Goal: Find specific page/section: Find specific page/section

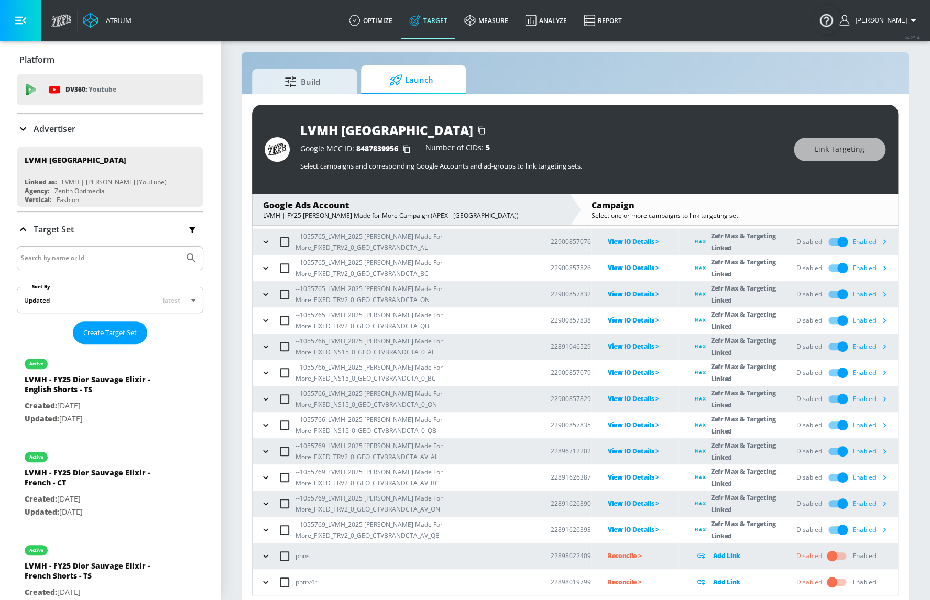
scroll to position [15, 0]
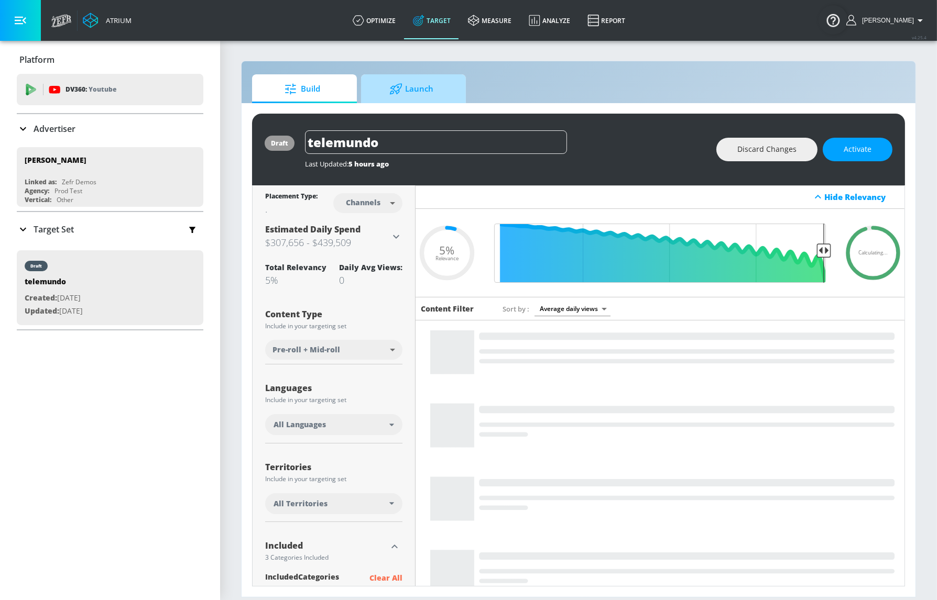
click at [435, 92] on span "Launch" at bounding box center [411, 88] width 80 height 25
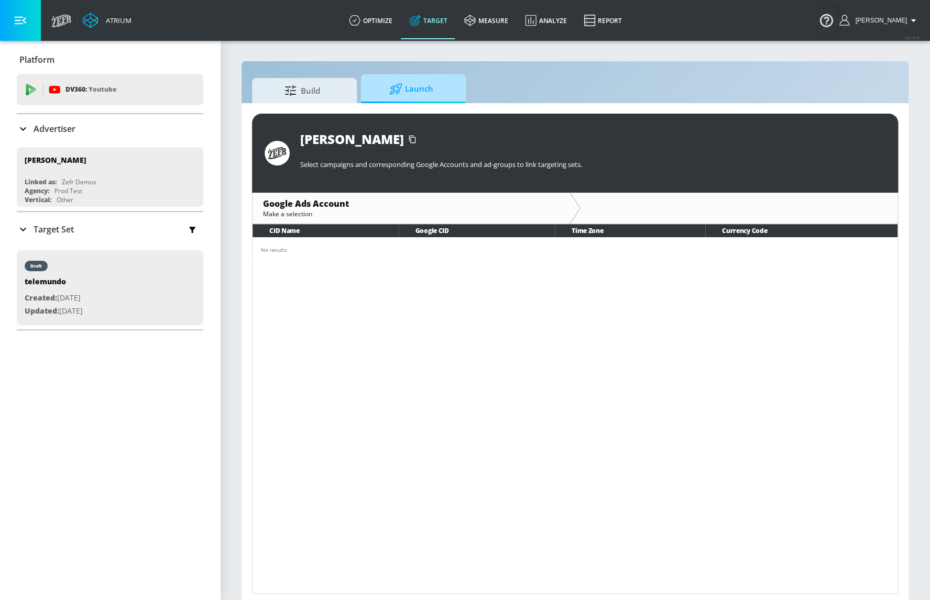
click at [426, 89] on span "Launch" at bounding box center [411, 88] width 80 height 25
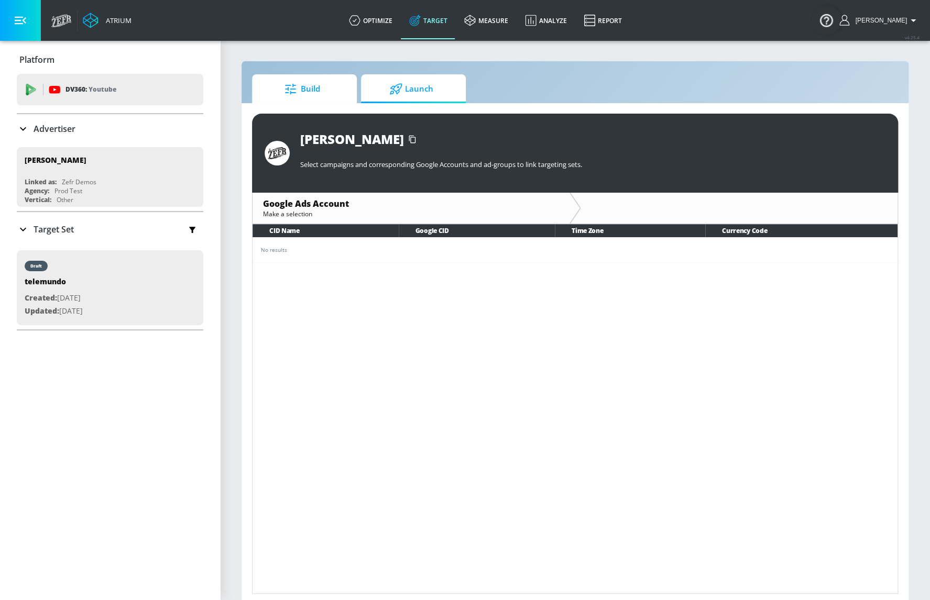
click at [311, 95] on span "Build" at bounding box center [302, 88] width 80 height 25
